Goal: Find specific page/section: Find specific page/section

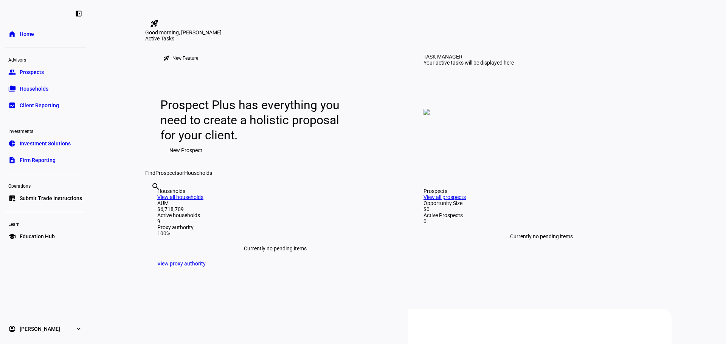
click at [24, 88] on span "Households" at bounding box center [34, 89] width 29 height 8
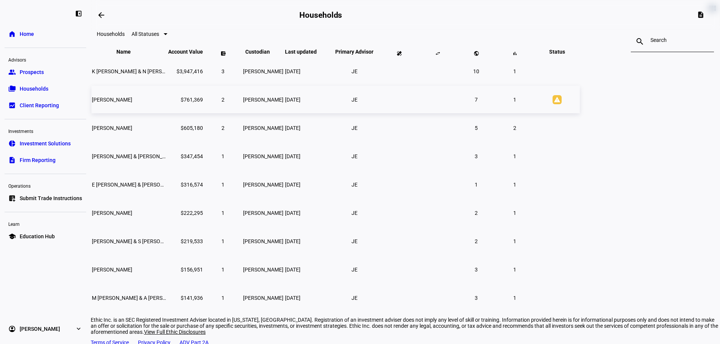
scroll to position [68, 0]
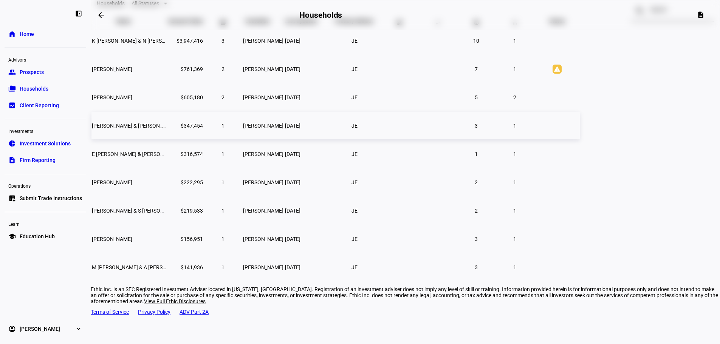
click at [219, 129] on span "[PERSON_NAME] & [PERSON_NAME] Jt Ten Mgr: Ethic" at bounding box center [155, 126] width 127 height 6
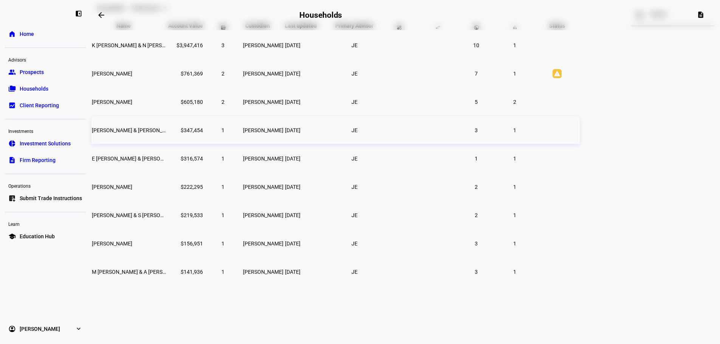
scroll to position [17, 0]
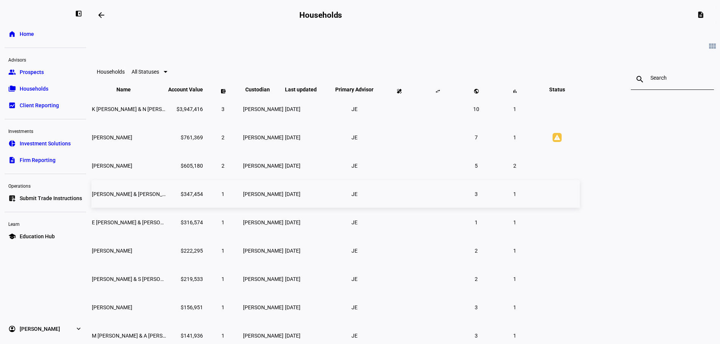
click at [219, 197] on span "[PERSON_NAME] & [PERSON_NAME] Jt Ten Mgr: Ethic" at bounding box center [155, 194] width 127 height 6
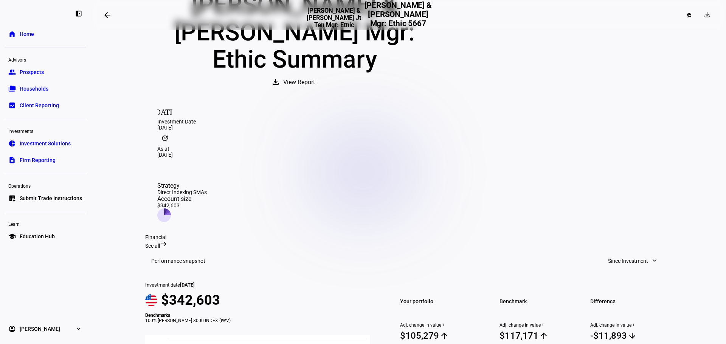
scroll to position [78, 0]
